Goal: Communication & Community: Answer question/provide support

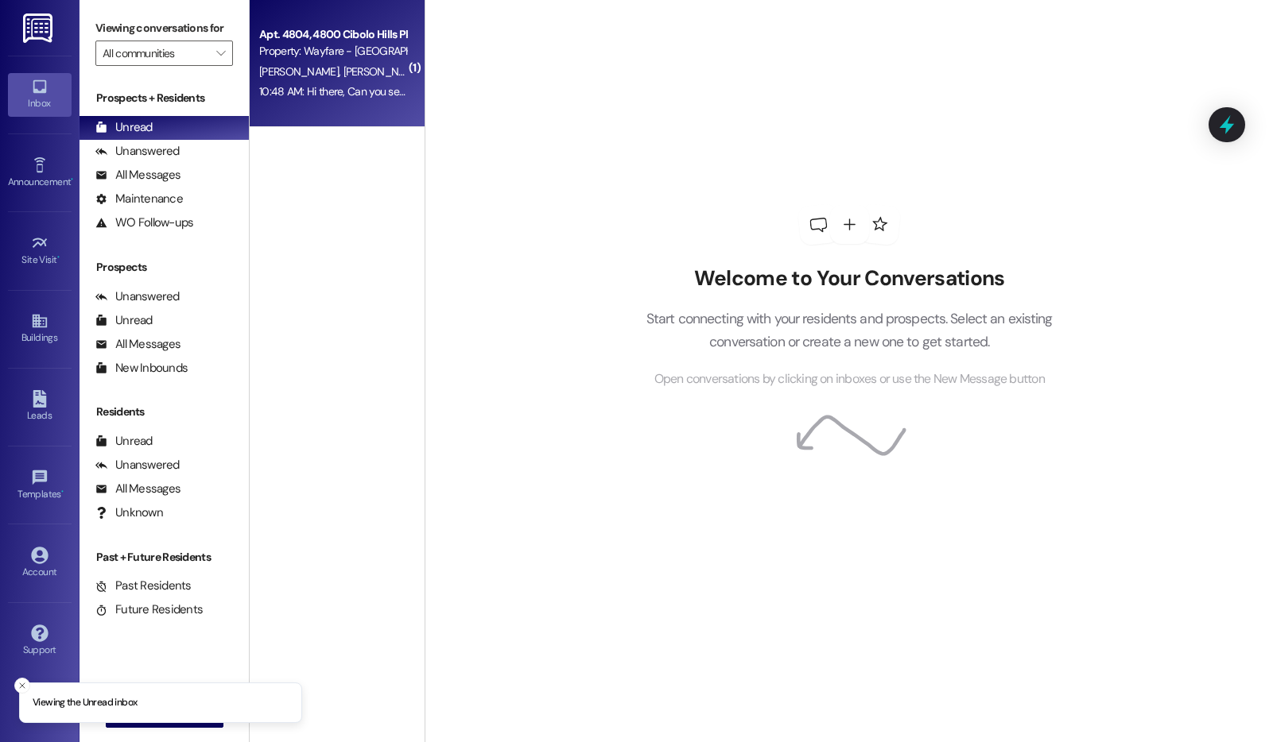
click at [331, 48] on div "Property: Wayfare - [GEOGRAPHIC_DATA]" at bounding box center [332, 51] width 147 height 17
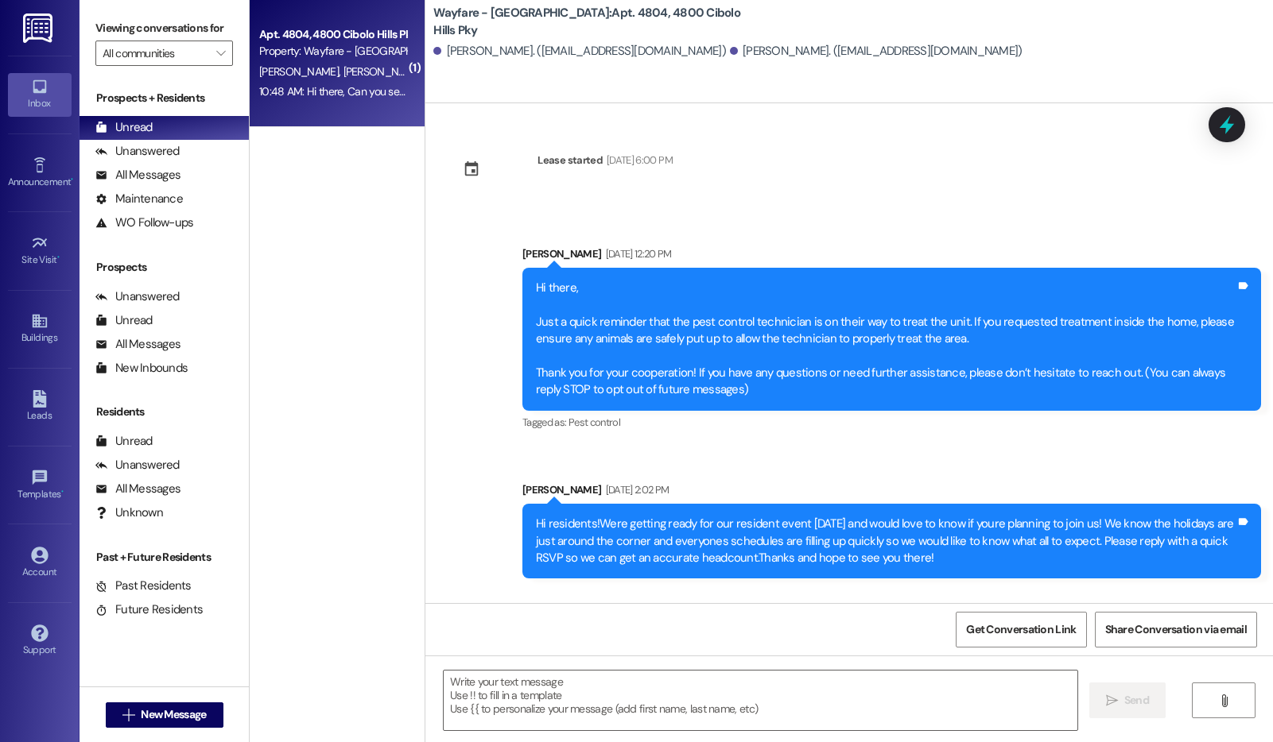
scroll to position [16677, 0]
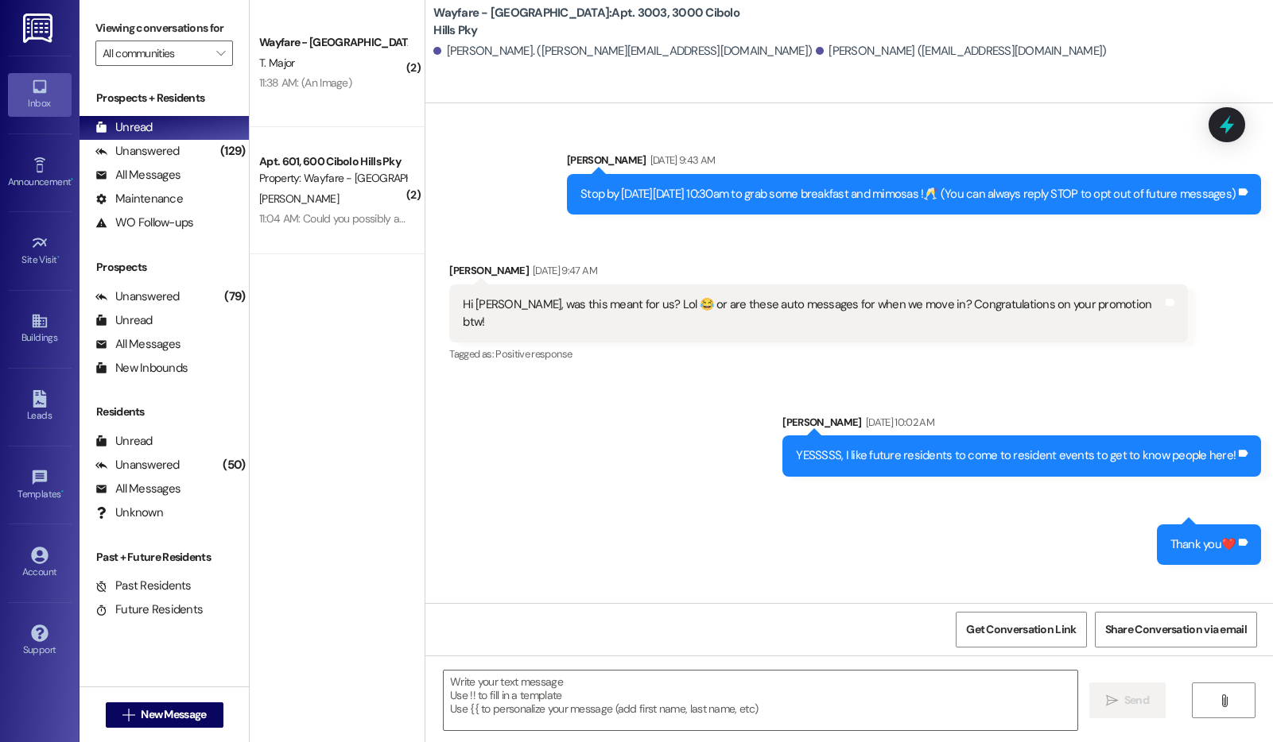
click at [405, 78] on div "Wayfare - Cibolo Hills Prospect T. Major 11:38 AM: (An Image) 11:38 AM: (An Ima…" at bounding box center [337, 63] width 175 height 127
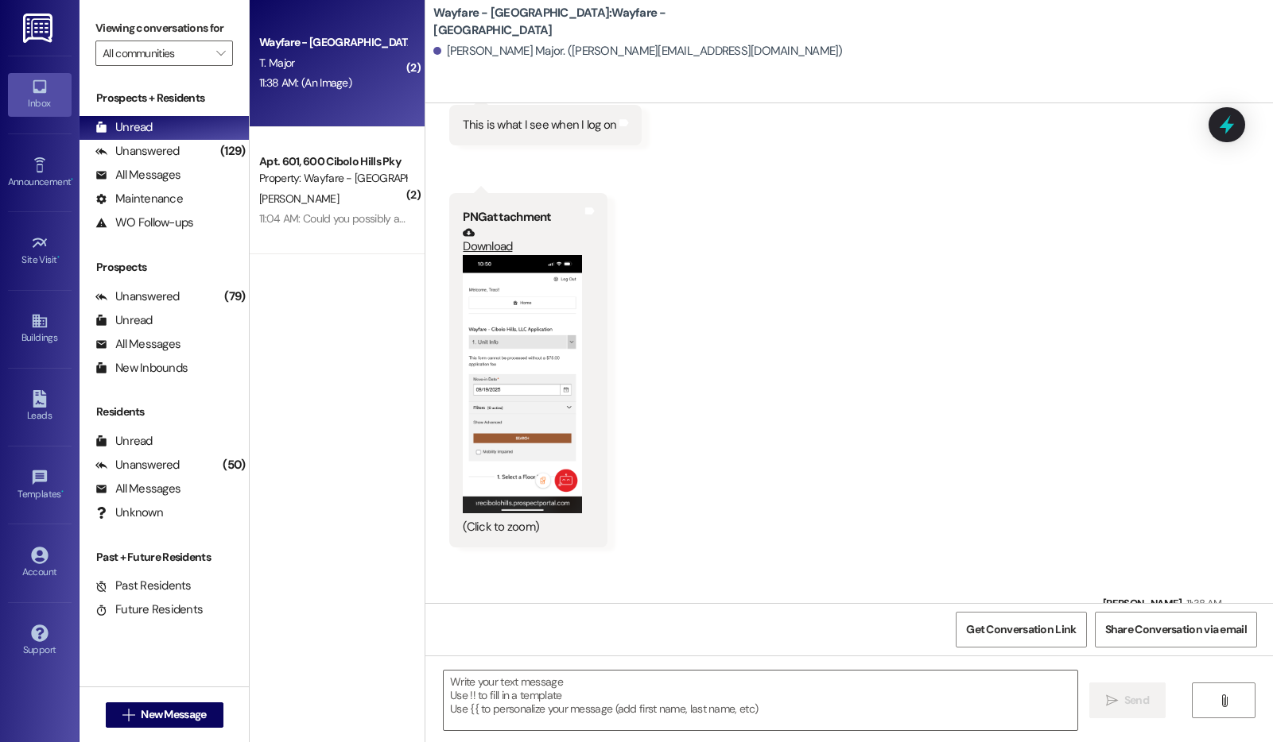
scroll to position [1106, 0]
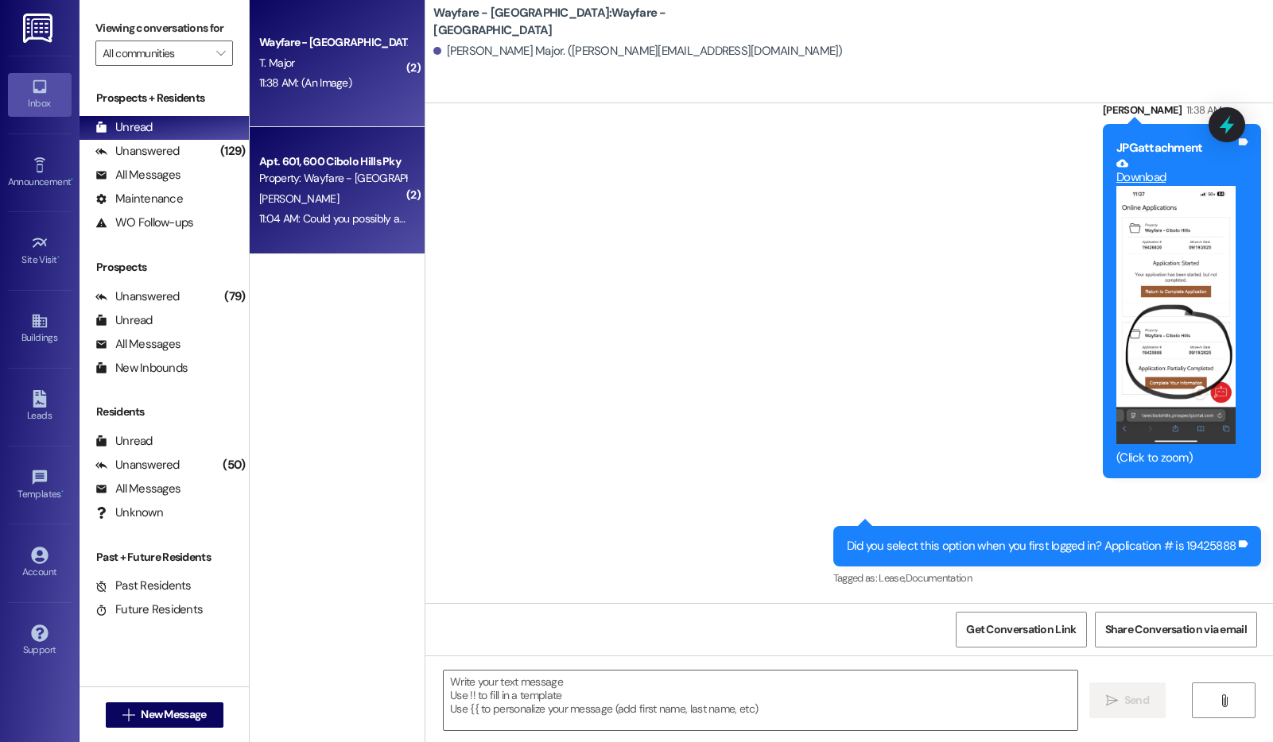
click at [368, 218] on div "11:04 AM: Could you possibly ask them how long they are going to need? 11:04 AM…" at bounding box center [425, 218] width 333 height 14
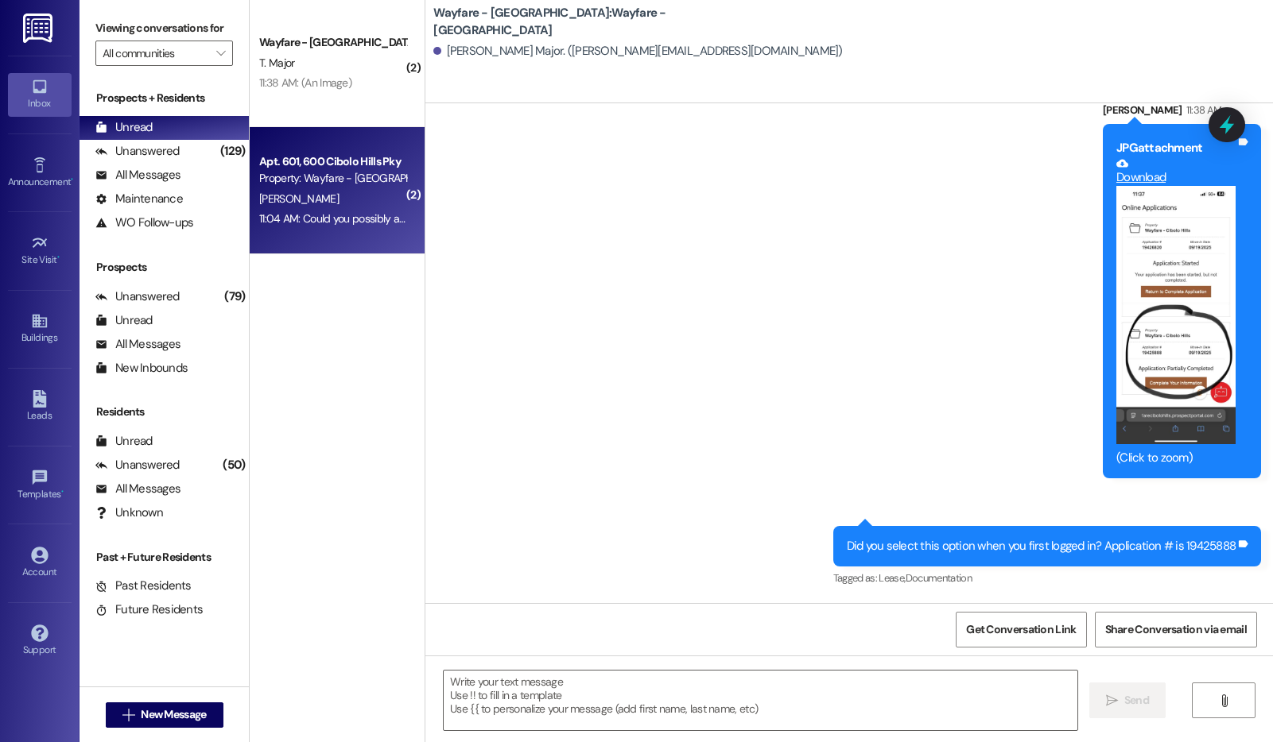
scroll to position [9537, 0]
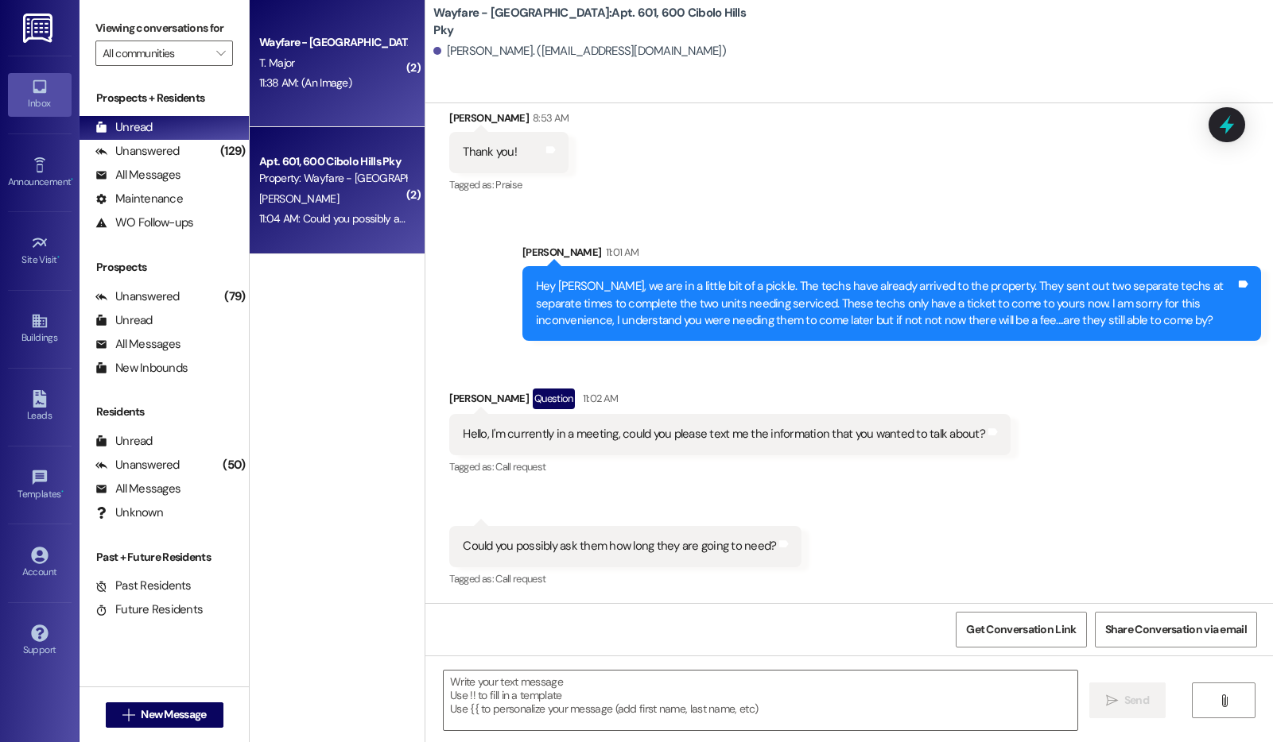
click at [332, 114] on div "Wayfare - Cibolo Hills Prospect T. Major 11:38 AM: (An Image) 11:38 AM: (An Ima…" at bounding box center [337, 63] width 175 height 127
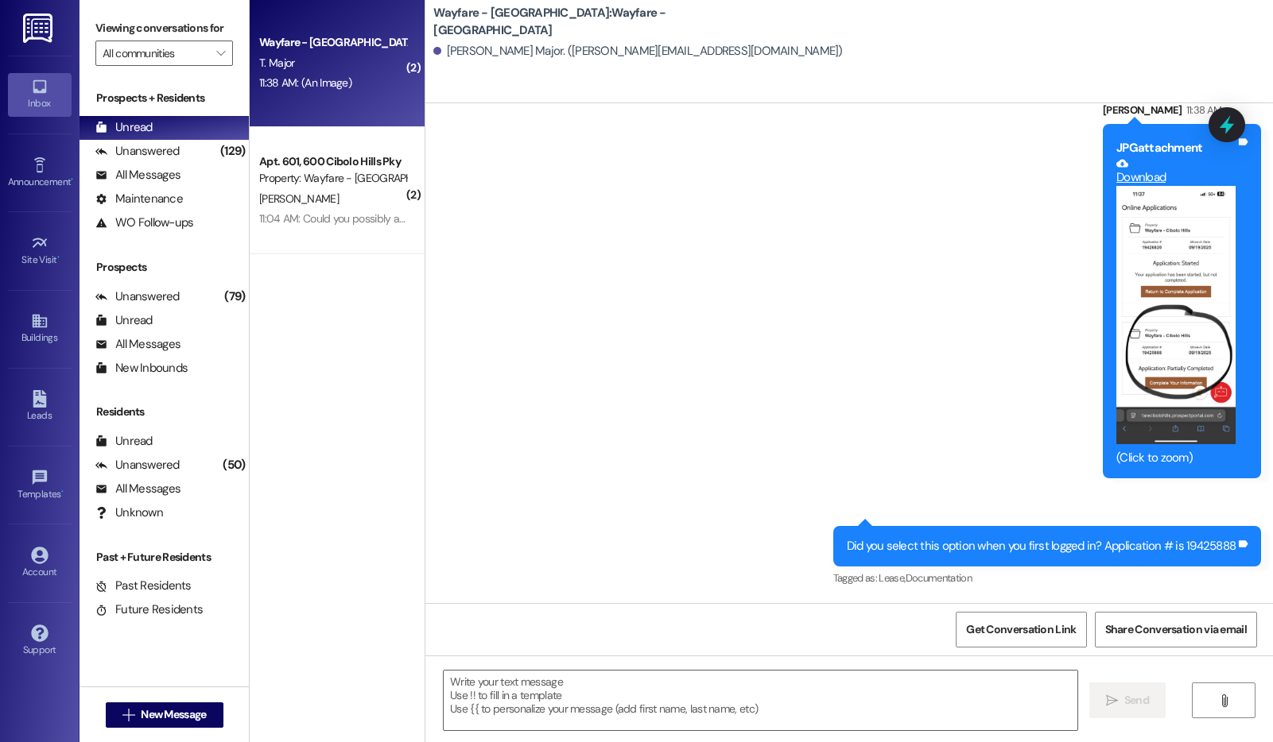
scroll to position [1106, 0]
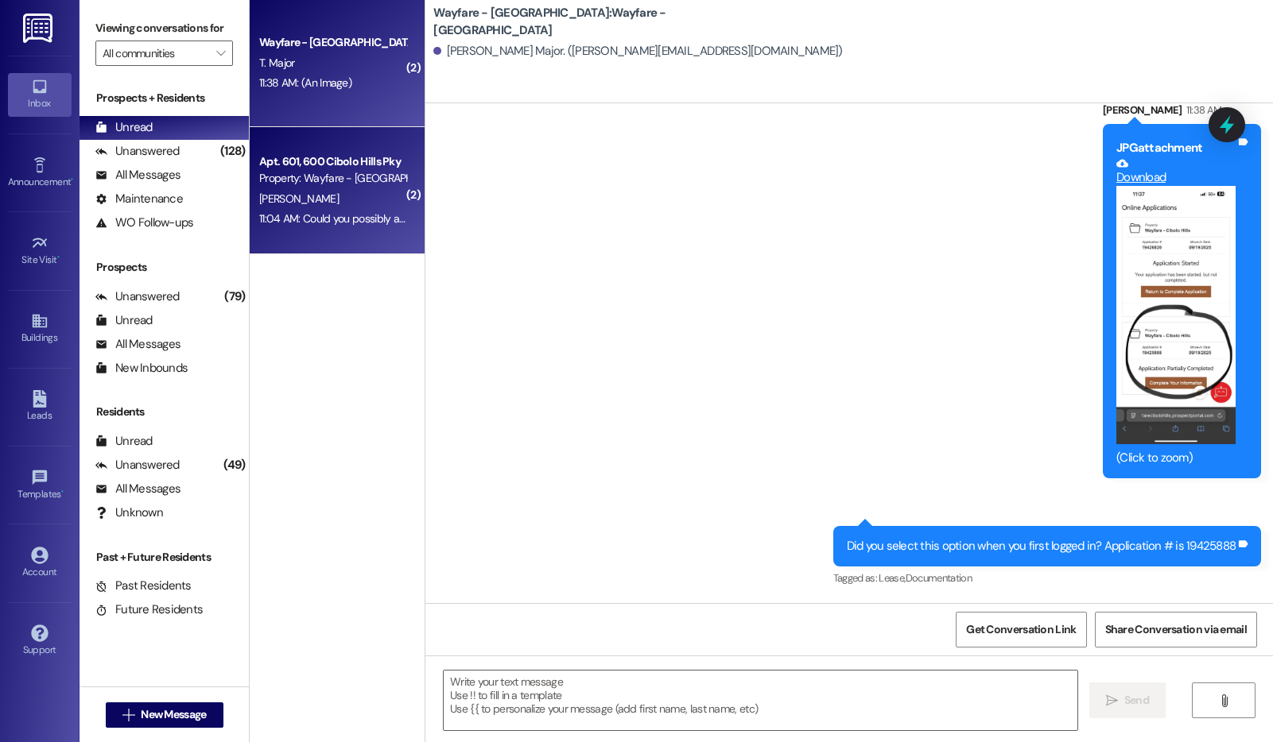
click at [293, 215] on div "11:04 AM: Could you possibly ask them how long they are going to need? 11:04 AM…" at bounding box center [425, 218] width 333 height 14
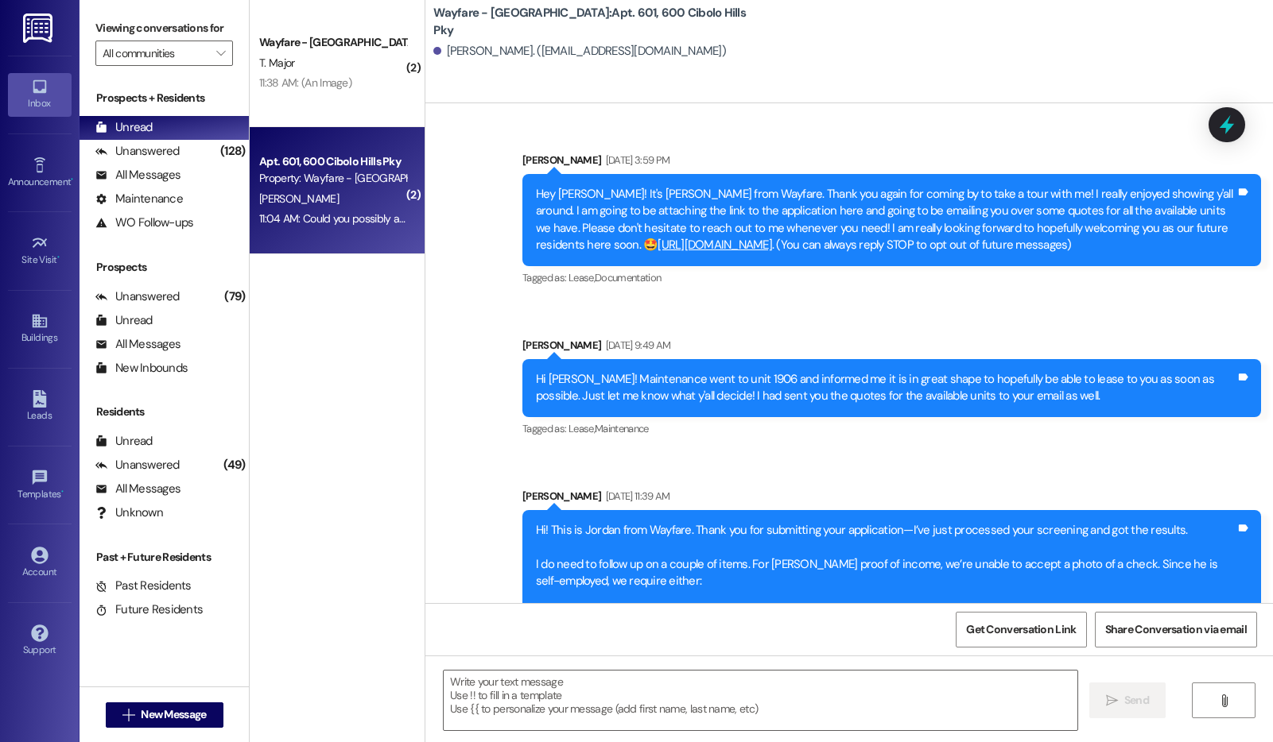
scroll to position [9562, 0]
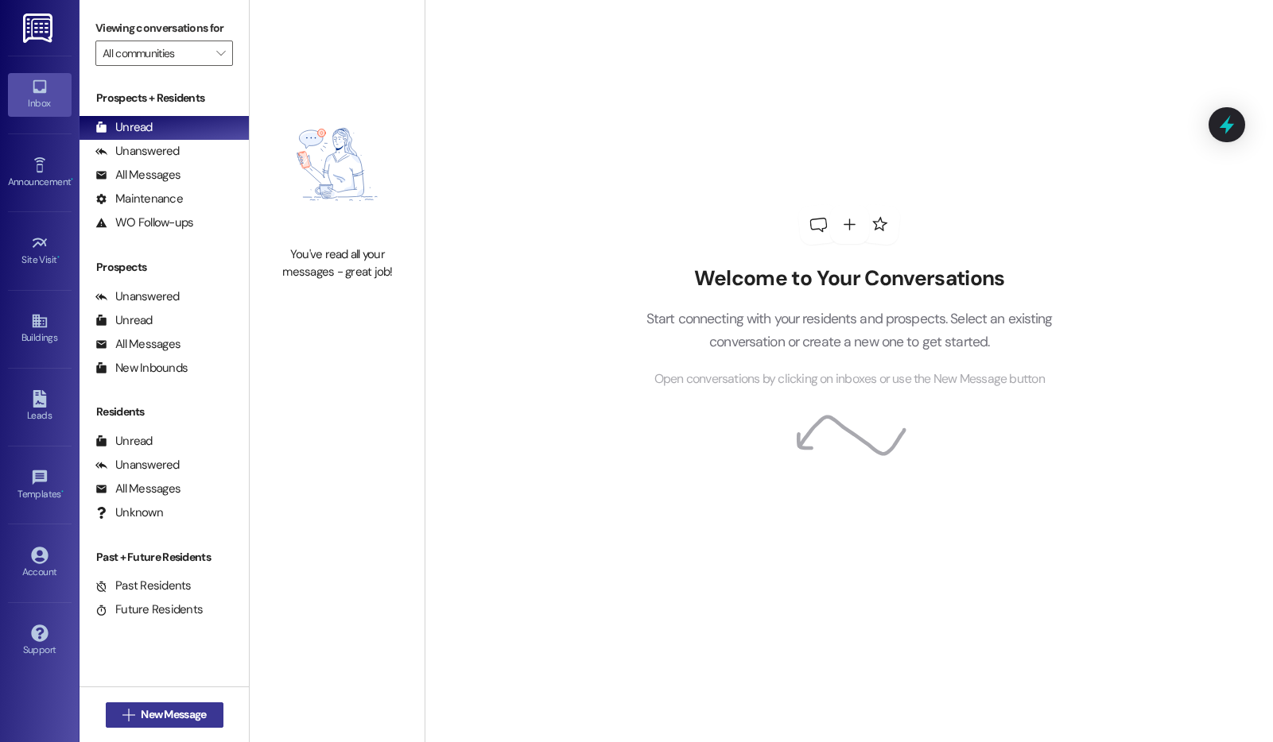
click at [182, 719] on span "New Message" at bounding box center [173, 715] width 65 height 17
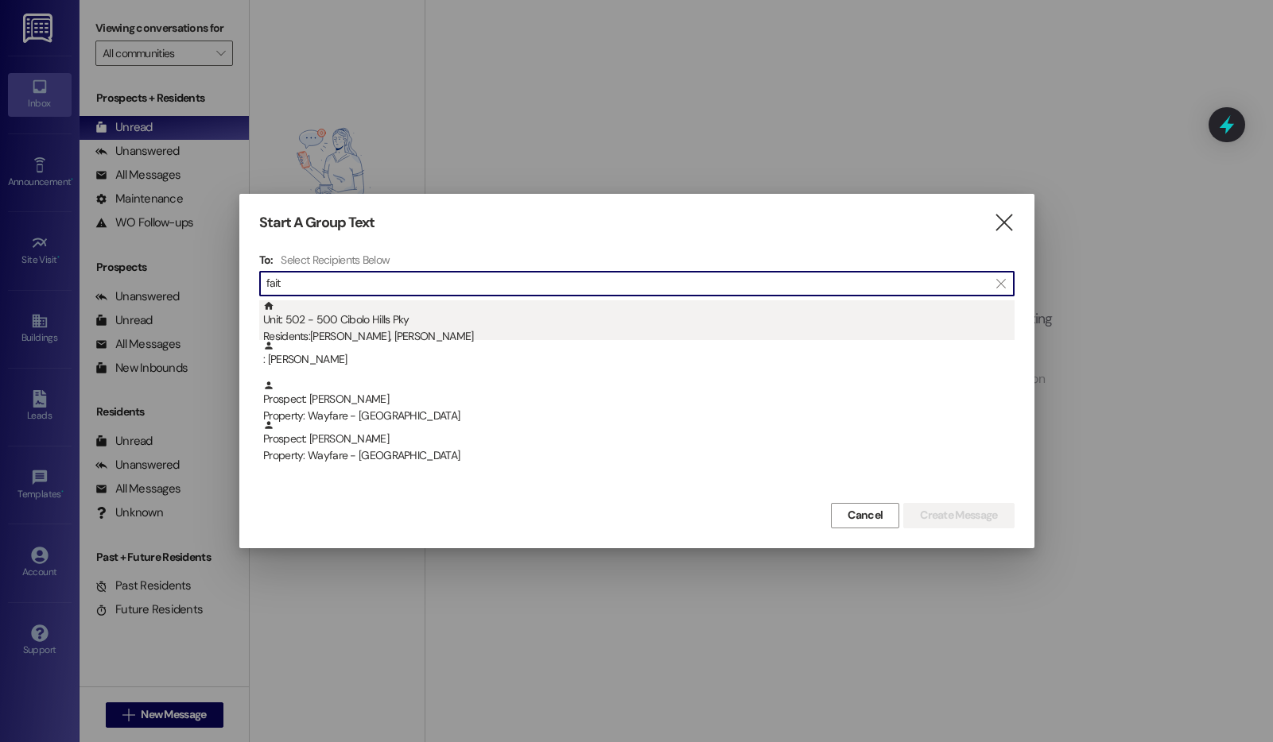
type input "fait"
click at [548, 336] on div "Residents: Grace Wright, Faith Bell" at bounding box center [638, 336] width 751 height 17
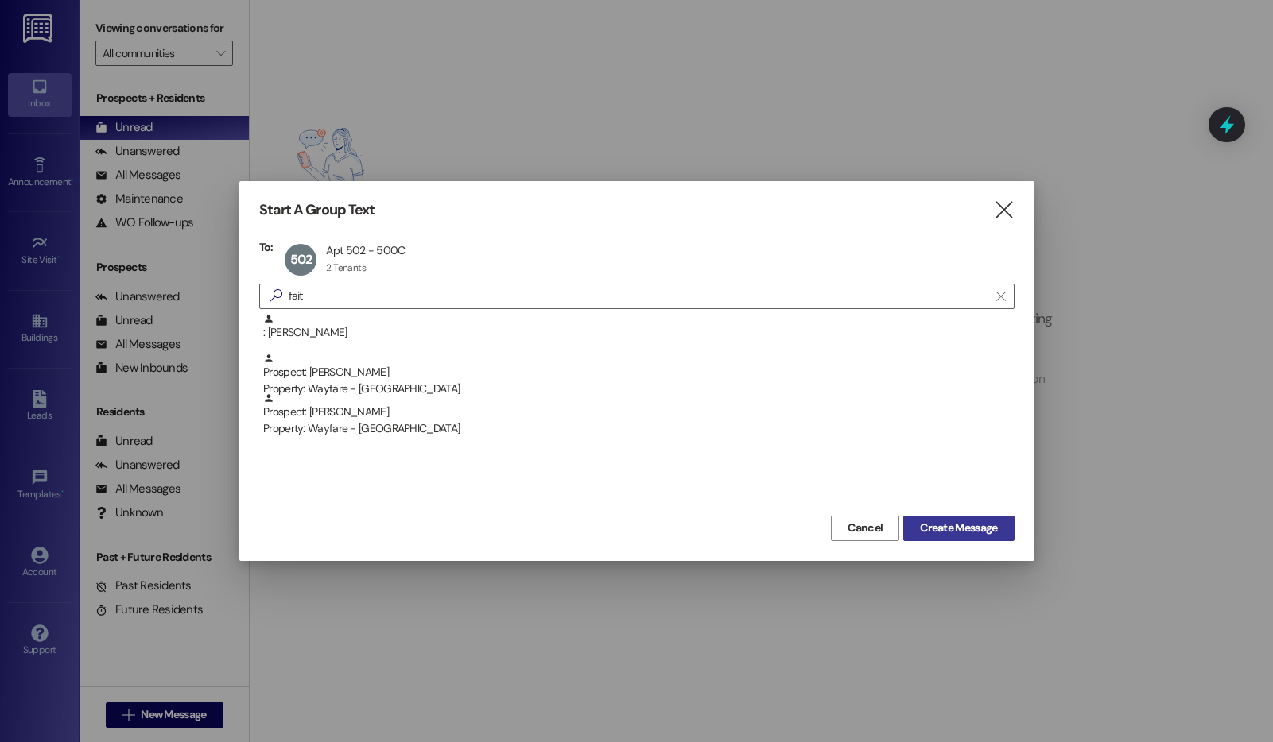
click at [932, 528] on span "Create Message" at bounding box center [958, 528] width 77 height 17
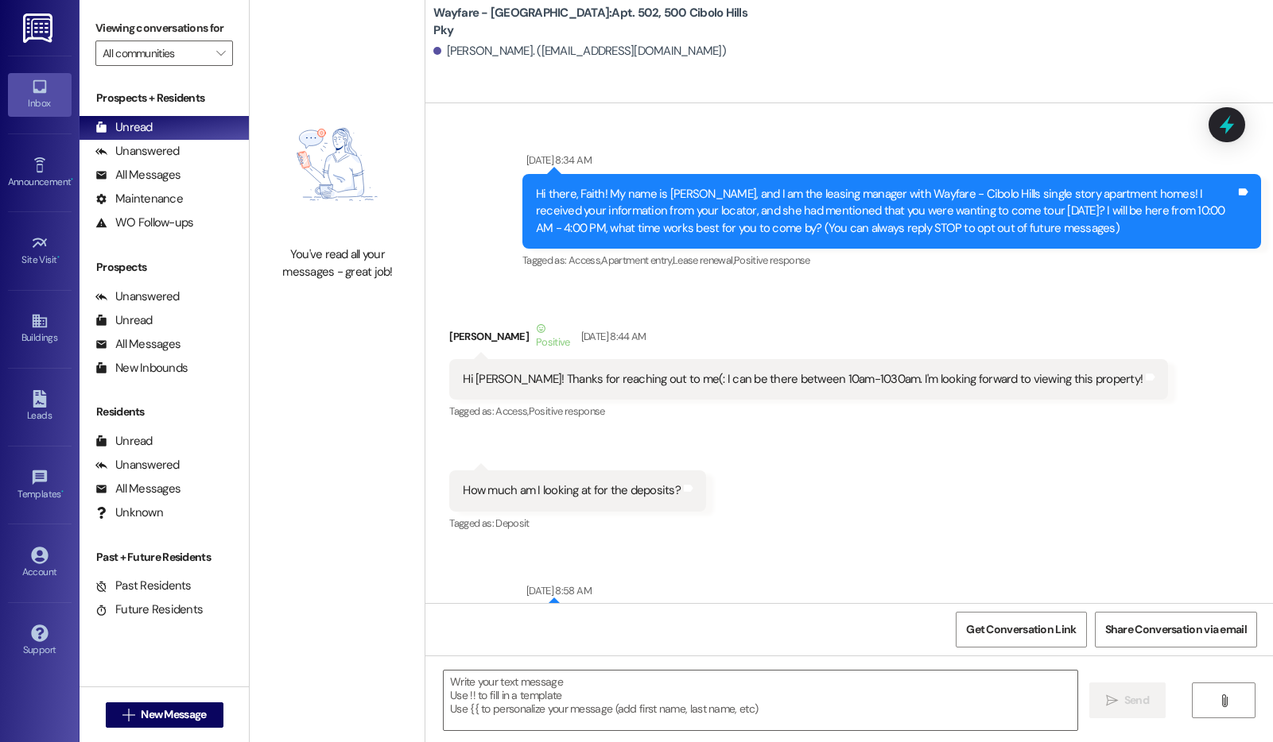
scroll to position [62619, 0]
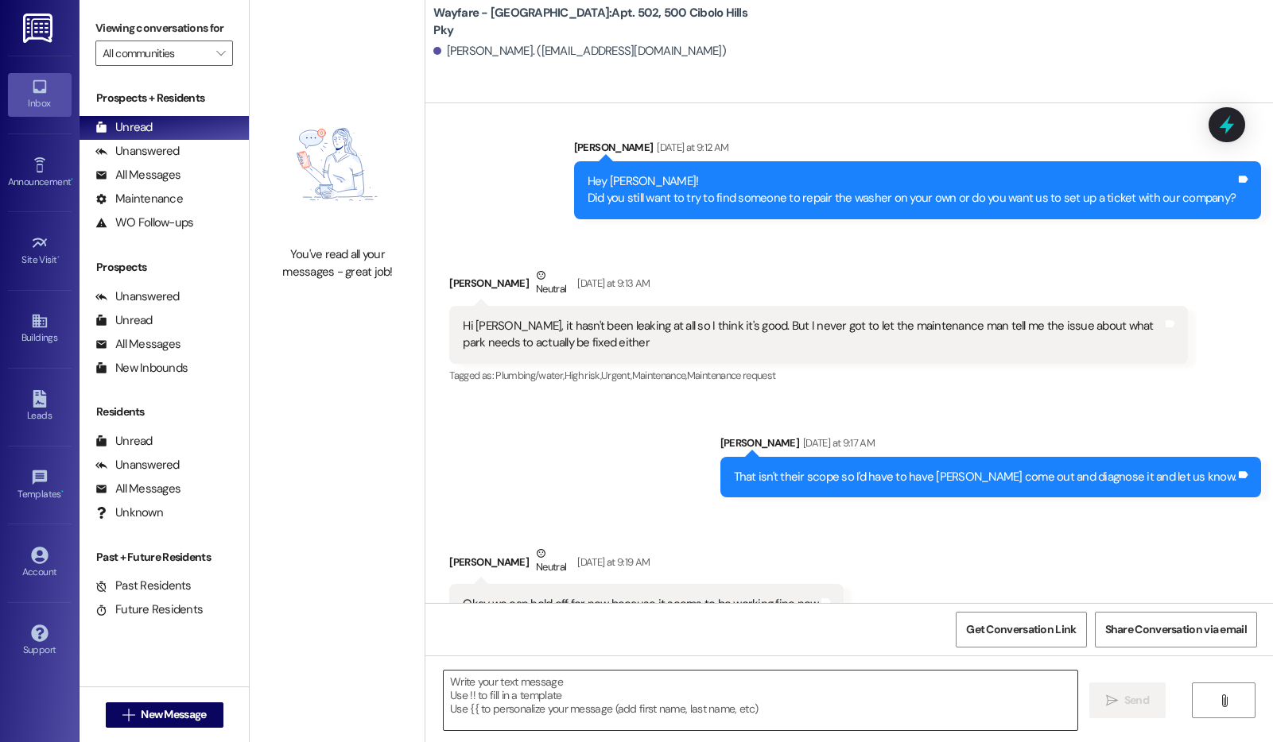
click at [518, 684] on textarea at bounding box center [760, 701] width 633 height 60
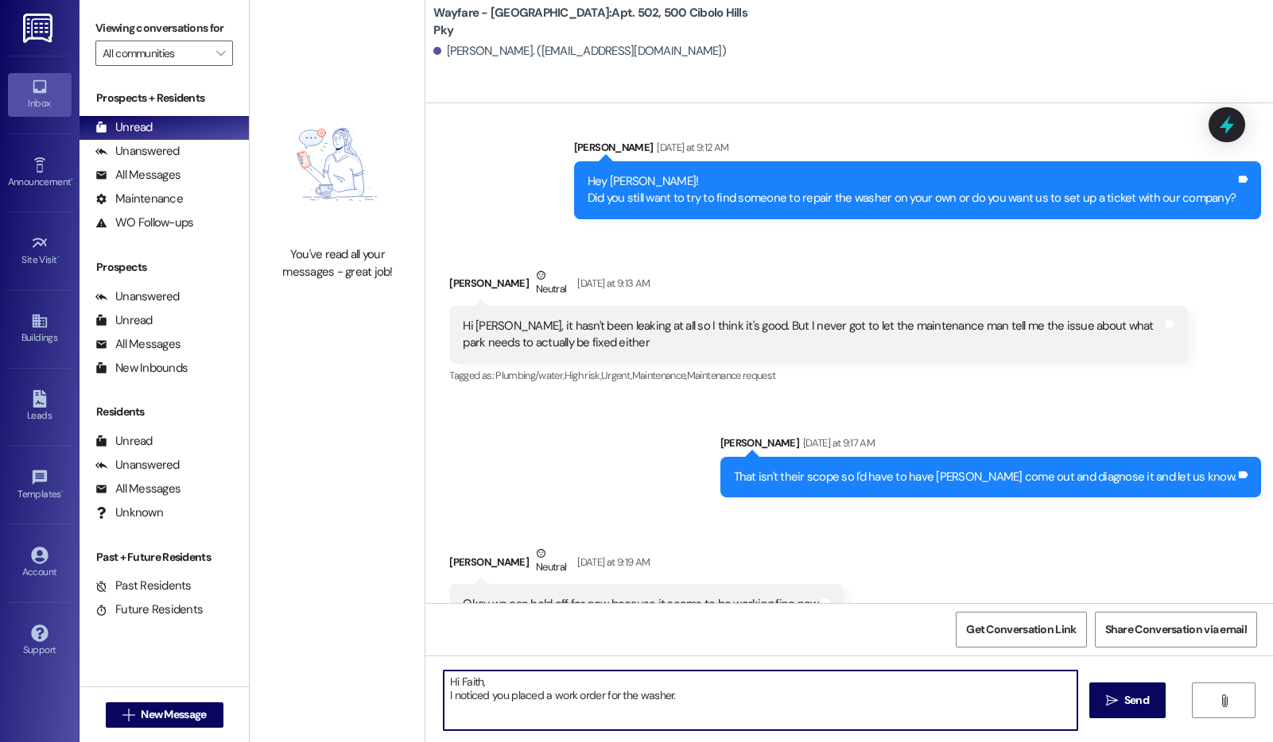
click at [681, 695] on textarea "Hi Faith, I noticed you placed a work order for the washer." at bounding box center [760, 701] width 633 height 60
click at [675, 695] on textarea "Hi Faith, I noticed you placed a work order for the washer." at bounding box center [760, 701] width 633 height 60
click at [672, 695] on textarea "Hi Faith, I noticed you placed a work order for the washer." at bounding box center [760, 701] width 633 height 60
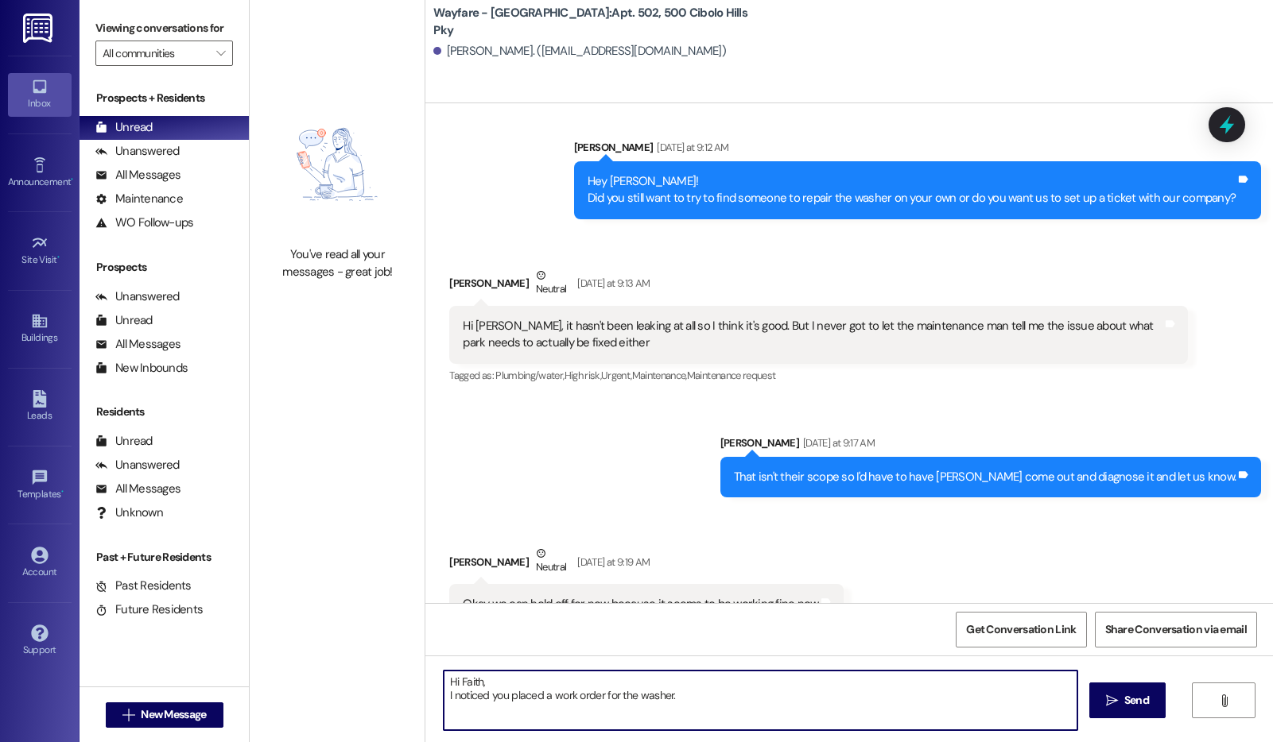
paste textarea "Due to the ongoing issues you’ve reported, we’ve scheduled for the washer to be…"
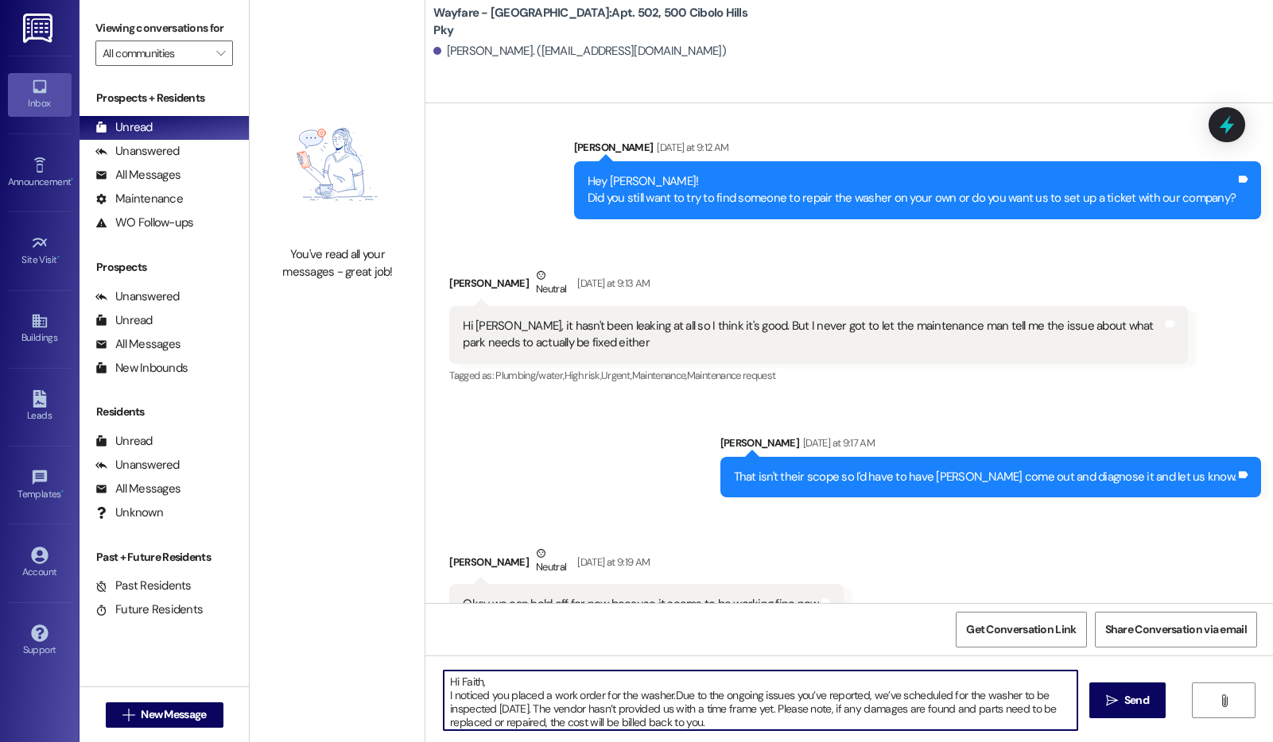
click at [664, 696] on textarea "Hi Faith, I noticed you placed a work order for the washer.Due to the ongoing i…" at bounding box center [760, 701] width 633 height 60
type textarea "Hi Faith, I noticed you placed a work order for the washer. Due to the ongoing …"
click at [1109, 695] on icon "" at bounding box center [1112, 701] width 12 height 13
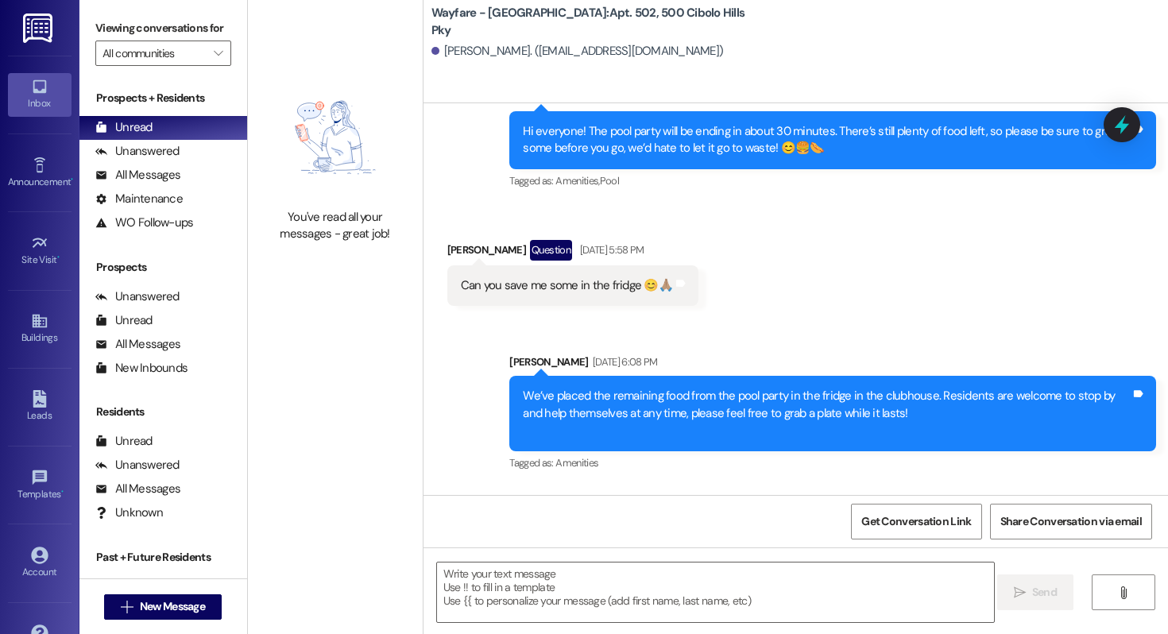
scroll to position [63851, 0]
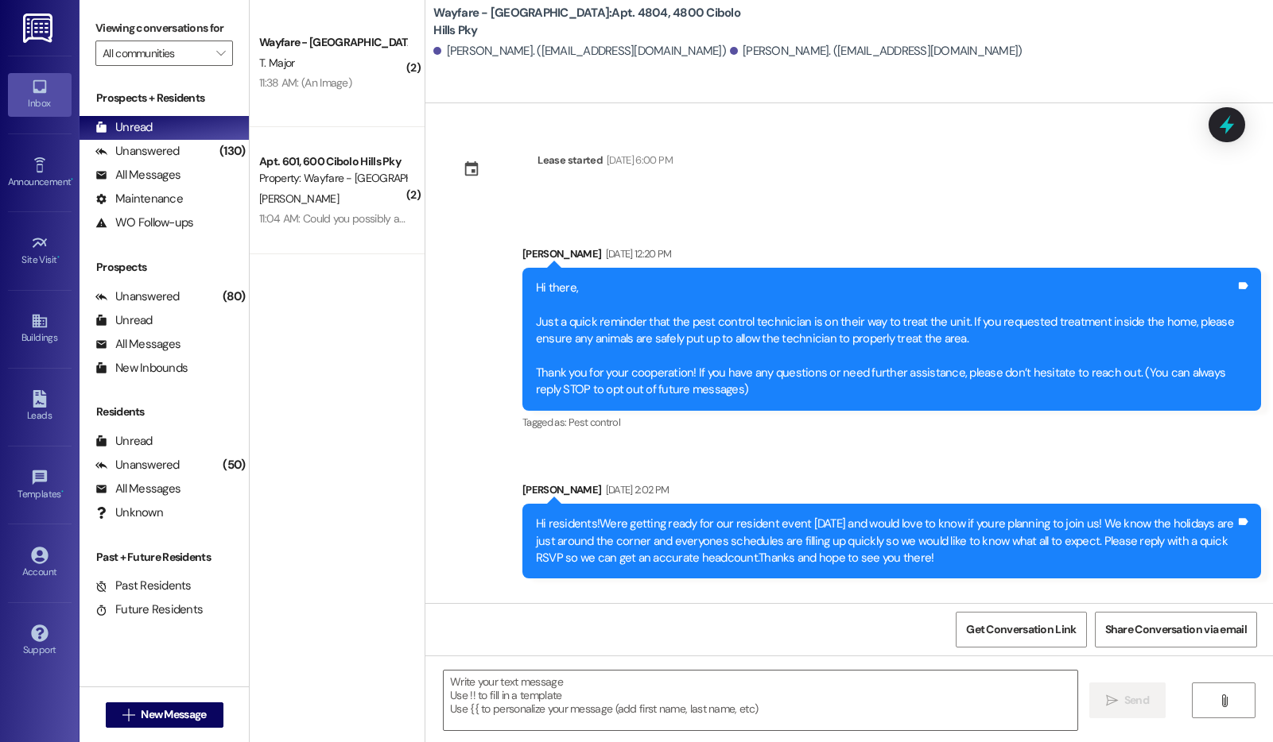
scroll to position [16677, 0]
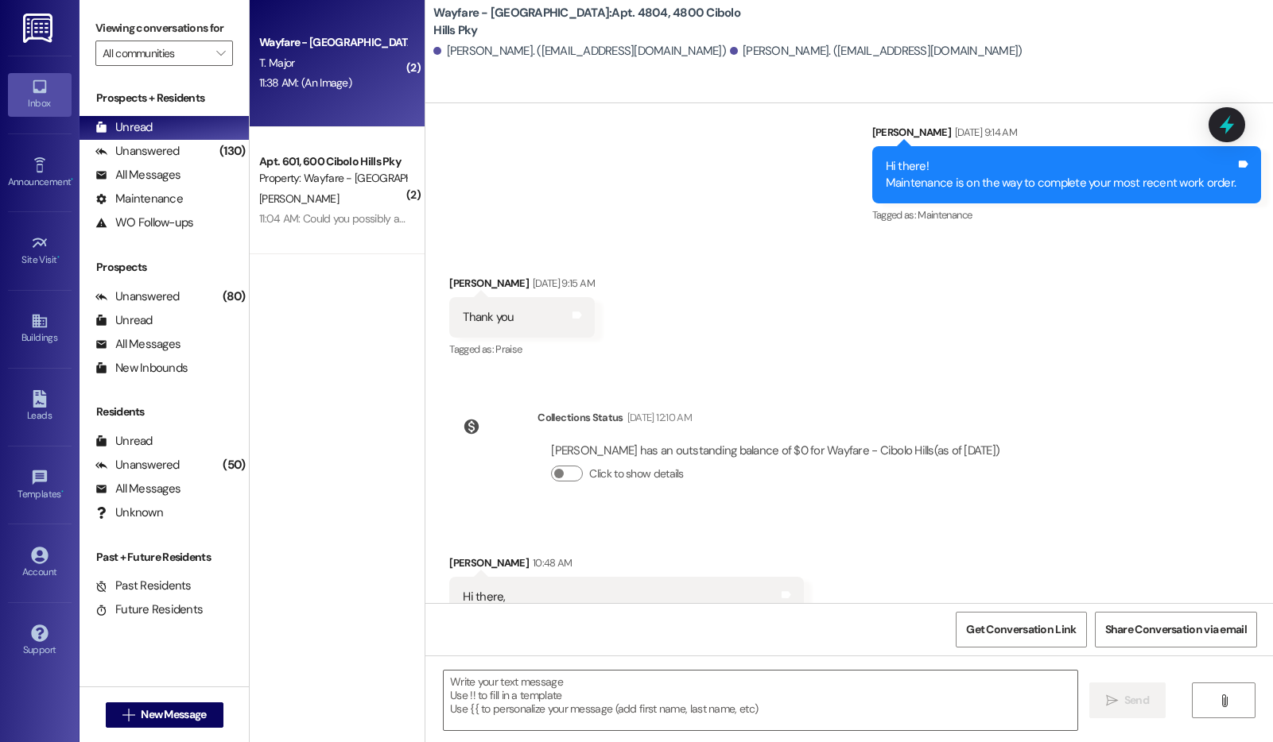
click at [321, 103] on div "Wayfare - [GEOGRAPHIC_DATA] T. Major 11:38 AM: (An Image) 11:38 AM: (An Image)" at bounding box center [337, 63] width 175 height 127
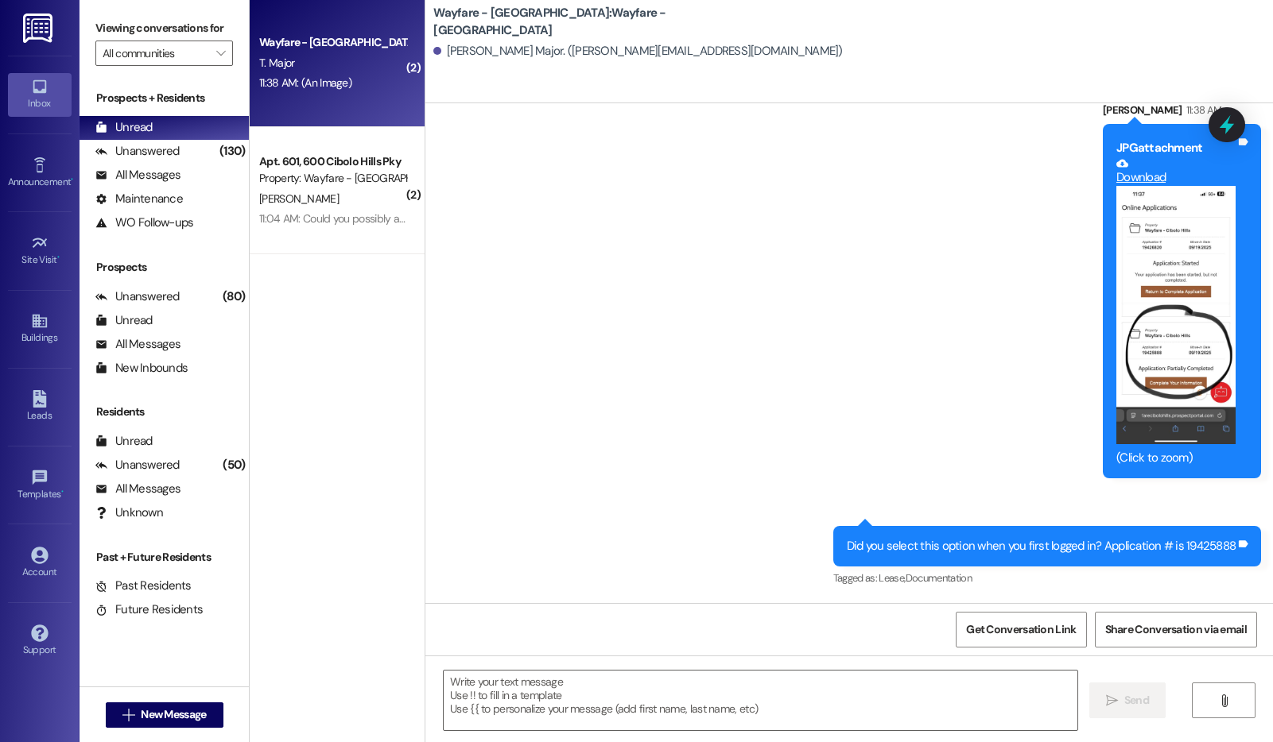
scroll to position [1106, 0]
